Goal: Contribute content: Add original content to the website for others to see

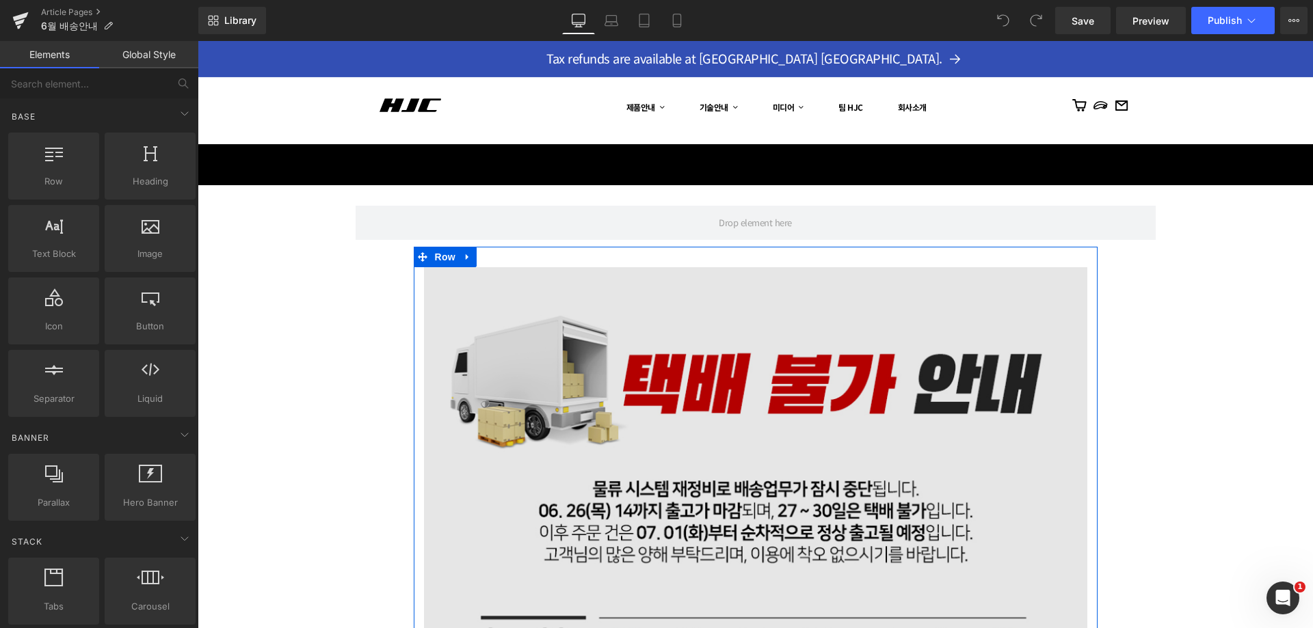
click at [717, 359] on img at bounding box center [755, 598] width 663 height 663
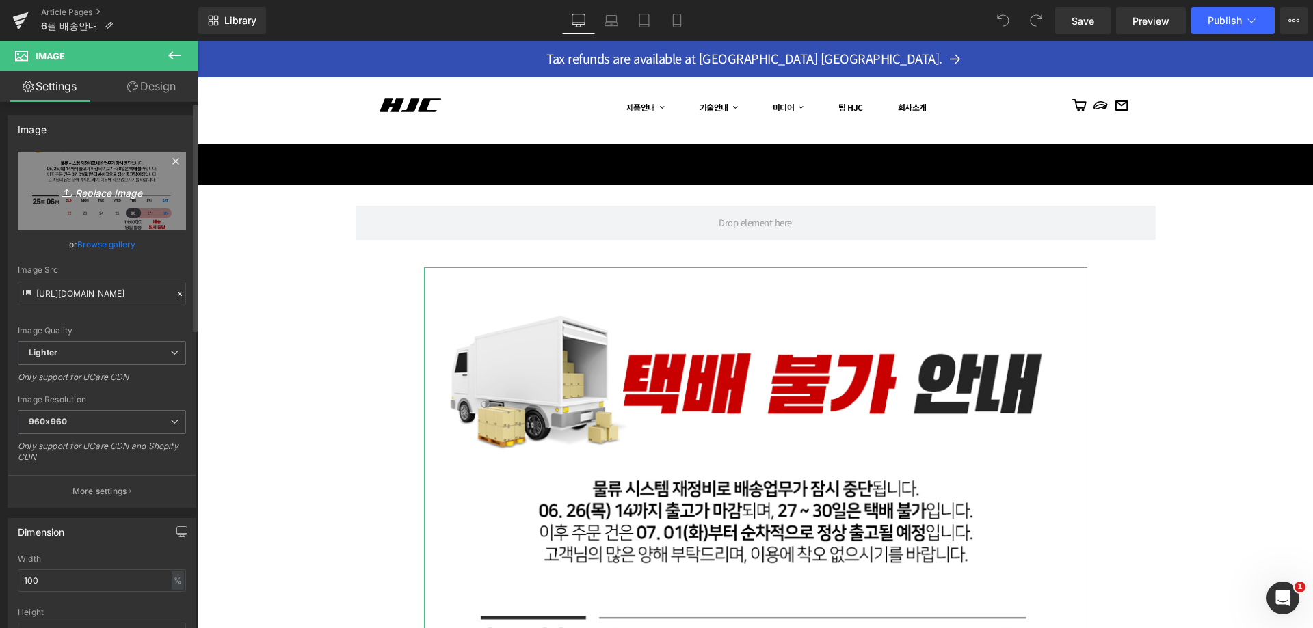
click at [79, 190] on icon "Replace Image" at bounding box center [101, 191] width 109 height 17
type input "C:\fakepath\250811_bs.jpg"
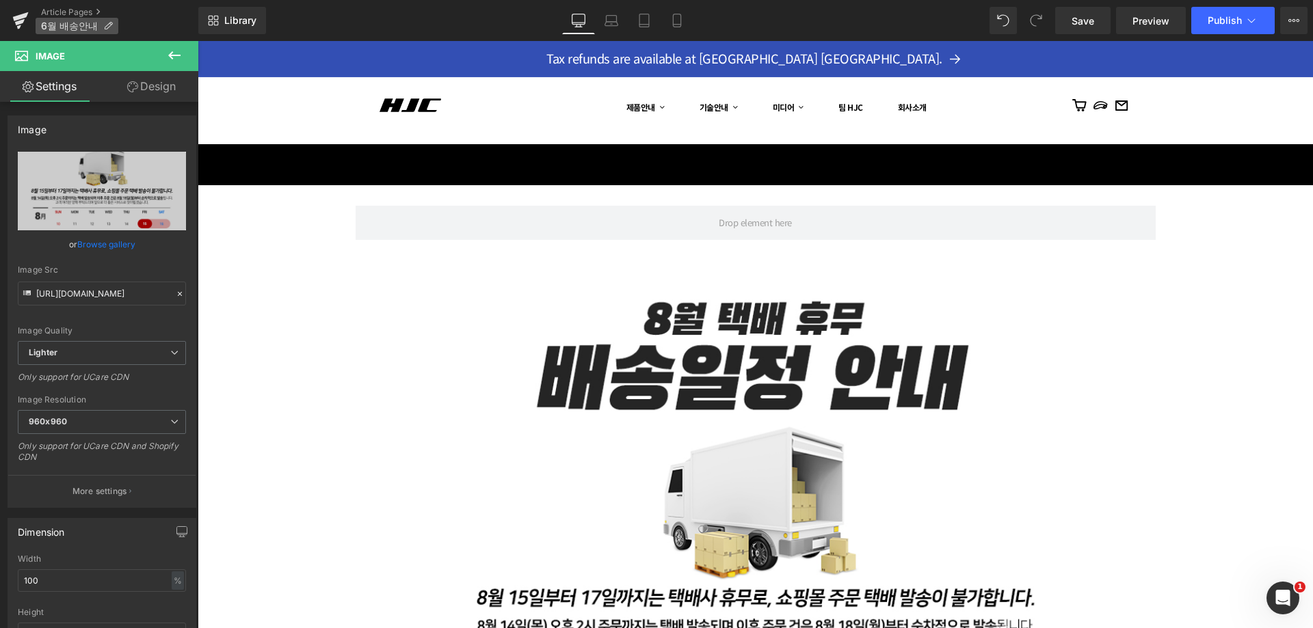
type input "[URL][DOMAIN_NAME]"
click at [72, 27] on span "6월 배송안내" at bounding box center [69, 26] width 57 height 11
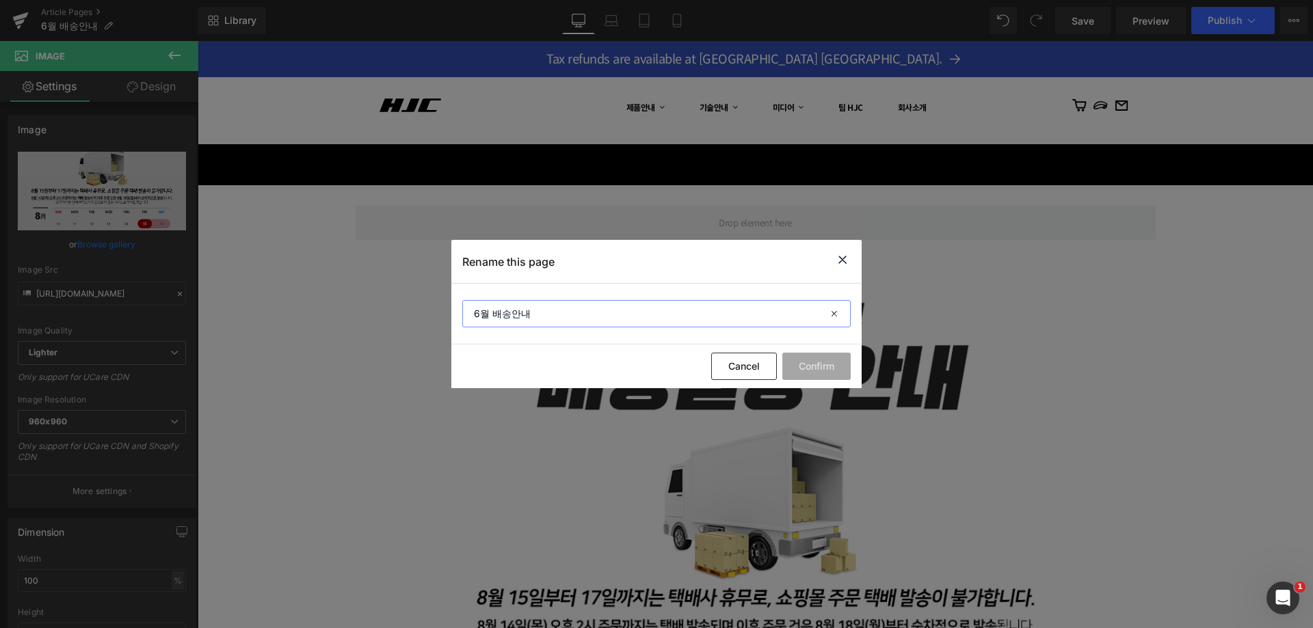
click at [561, 308] on input "6월 배송안내" at bounding box center [656, 313] width 388 height 27
type input "2025_08"
click at [818, 366] on button "Confirm" at bounding box center [816, 366] width 68 height 27
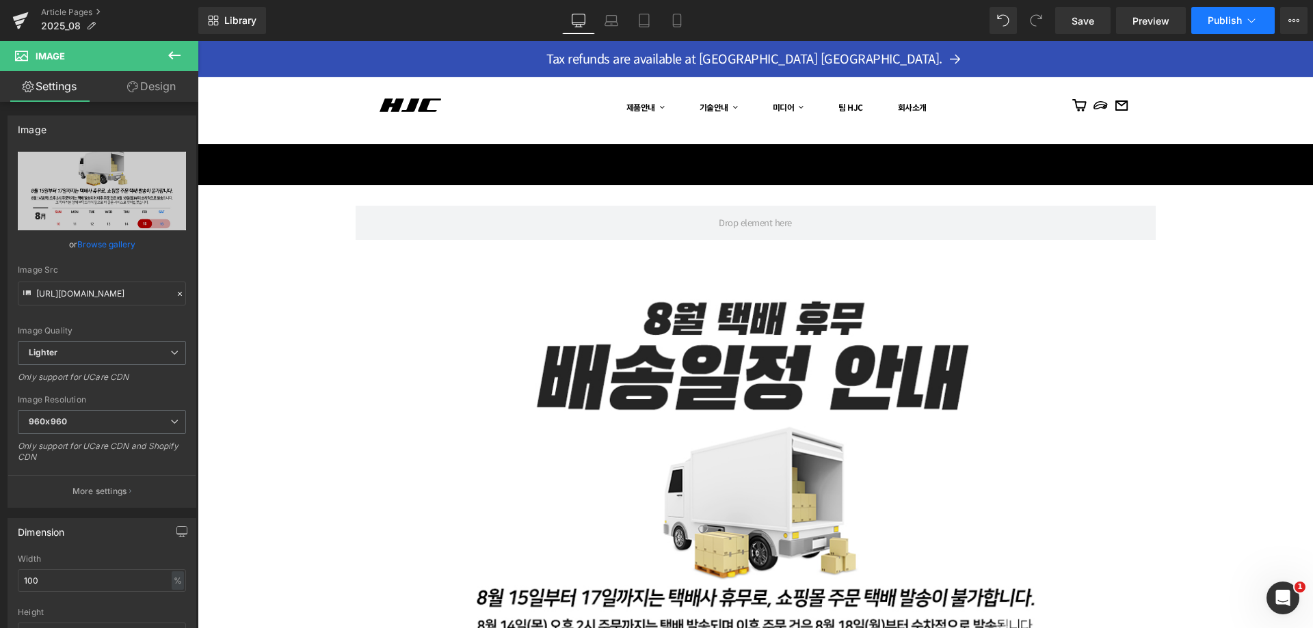
click at [1235, 31] on button "Publish" at bounding box center [1232, 20] width 83 height 27
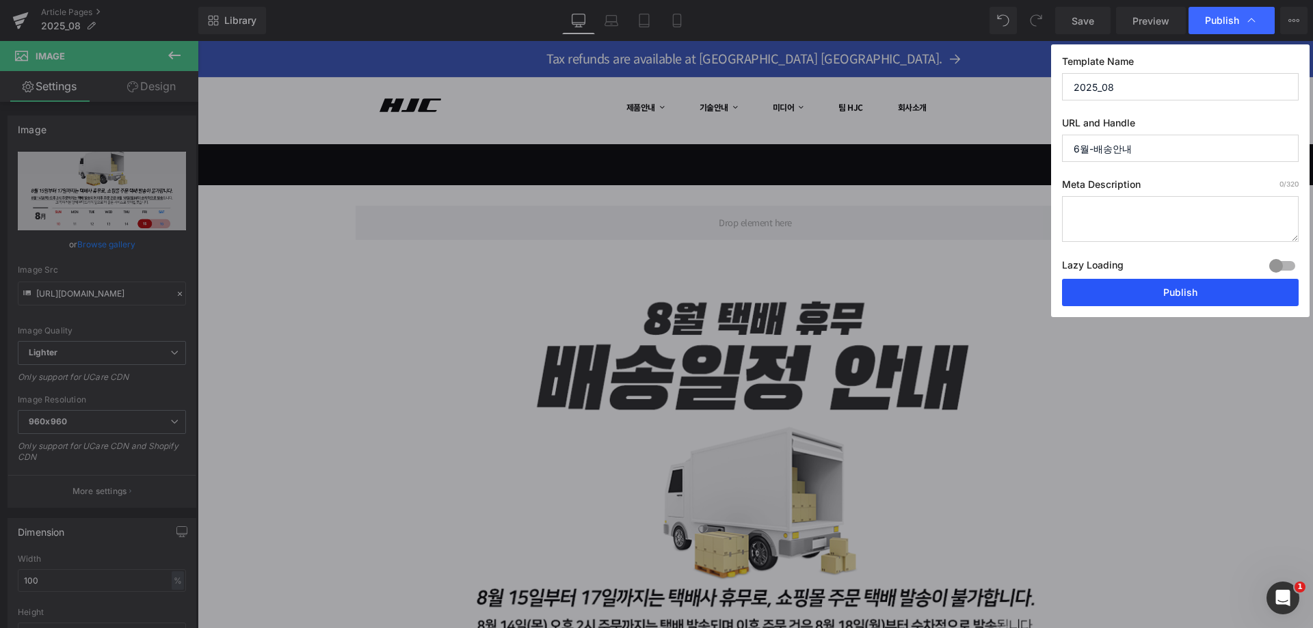
click at [1181, 284] on button "Publish" at bounding box center [1180, 292] width 237 height 27
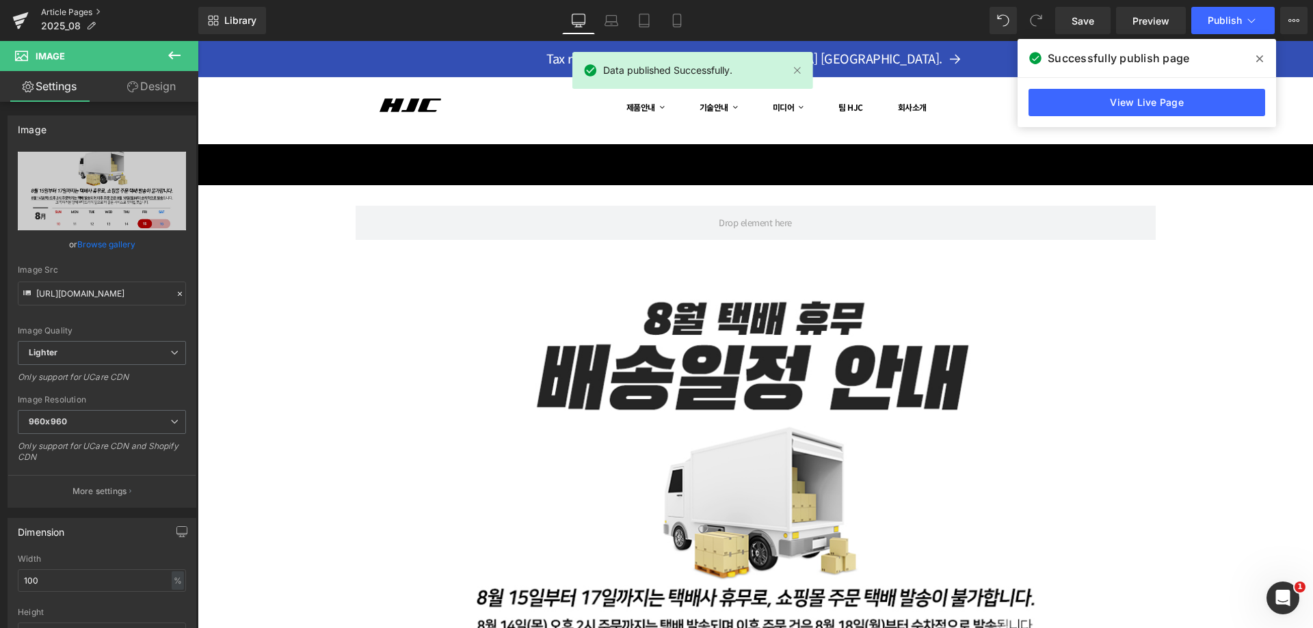
click at [80, 13] on link "Article Pages" at bounding box center [119, 12] width 157 height 11
